Goal: Information Seeking & Learning: Compare options

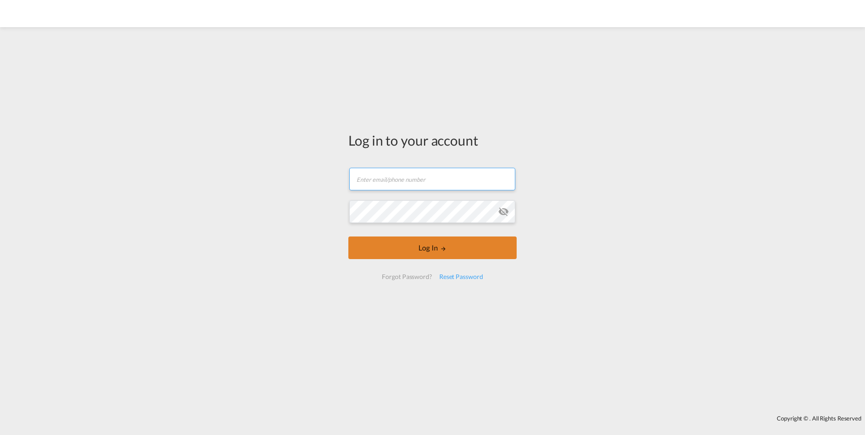
type input "[PERSON_NAME][EMAIL_ADDRESS][PERSON_NAME][DOMAIN_NAME]"
click at [452, 247] on button "Log In" at bounding box center [432, 248] width 168 height 23
